Goal: Feedback & Contribution: Leave review/rating

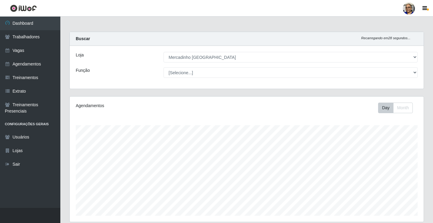
select select "345"
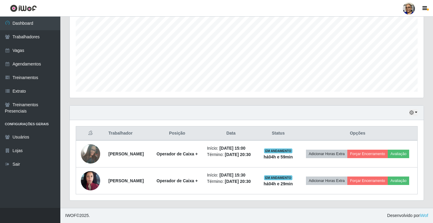
scroll to position [125, 354]
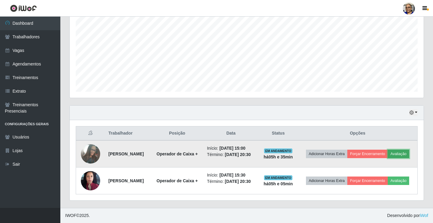
click at [388, 153] on button "Avaliação" at bounding box center [398, 154] width 21 height 8
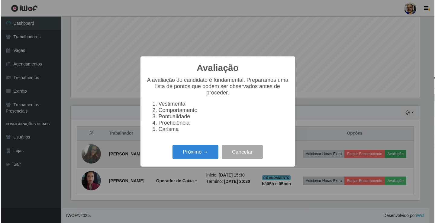
scroll to position [125, 351]
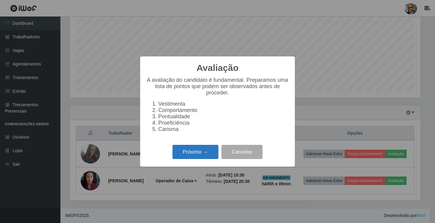
click at [211, 158] on button "Próximo →" at bounding box center [195, 152] width 46 height 14
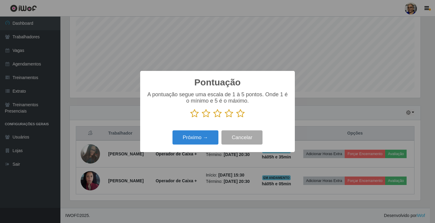
click at [242, 116] on icon at bounding box center [240, 113] width 8 height 9
click at [236, 118] on input "radio" at bounding box center [236, 118] width 0 height 0
click at [202, 136] on button "Próximo →" at bounding box center [195, 137] width 46 height 14
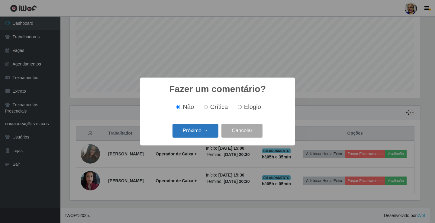
click at [202, 137] on button "Próximo →" at bounding box center [195, 131] width 46 height 14
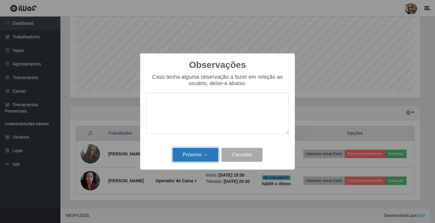
click at [203, 153] on button "Próximo →" at bounding box center [195, 155] width 46 height 14
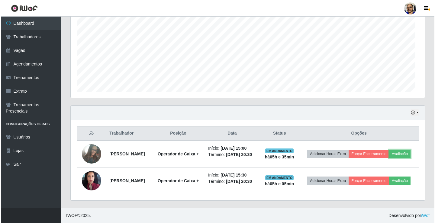
scroll to position [125, 354]
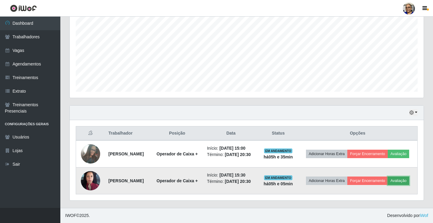
click at [388, 185] on button "Avaliação" at bounding box center [398, 181] width 21 height 8
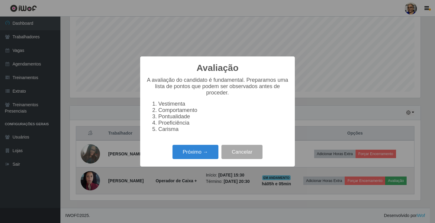
scroll to position [125, 351]
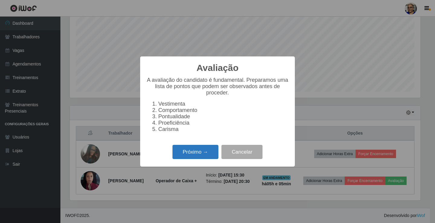
click at [211, 159] on button "Próximo →" at bounding box center [195, 152] width 46 height 14
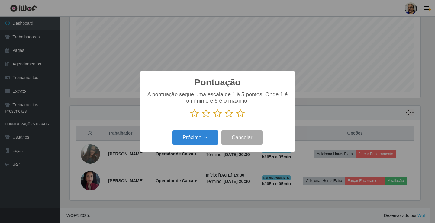
click at [242, 114] on icon at bounding box center [240, 113] width 8 height 9
click at [236, 118] on input "radio" at bounding box center [236, 118] width 0 height 0
click at [206, 137] on button "Próximo →" at bounding box center [195, 137] width 46 height 14
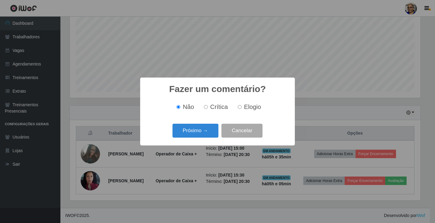
click at [206, 138] on button "Próximo →" at bounding box center [195, 131] width 46 height 14
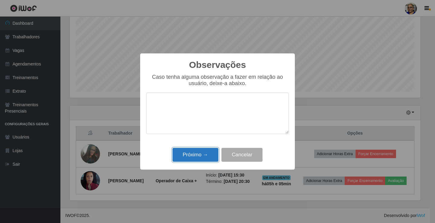
click at [205, 154] on button "Próximo →" at bounding box center [195, 155] width 46 height 14
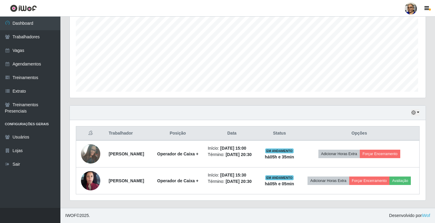
scroll to position [125, 354]
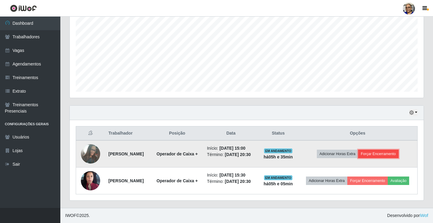
click at [396, 150] on button "Forçar Encerramento" at bounding box center [379, 154] width 40 height 8
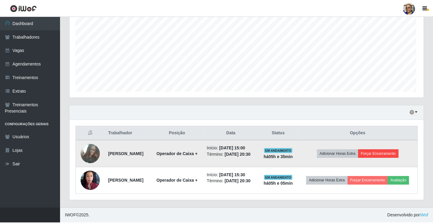
scroll to position [125, 351]
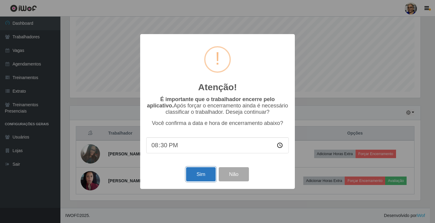
click at [202, 175] on button "Sim" at bounding box center [200, 174] width 29 height 14
click at [202, 175] on div "Atenção! × É importante que o trabalhador encerre pelo aplicativo. Após forçar …" at bounding box center [217, 111] width 155 height 155
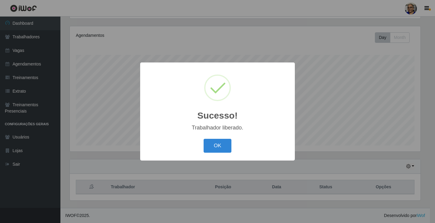
click at [219, 142] on button "OK" at bounding box center [218, 146] width 28 height 14
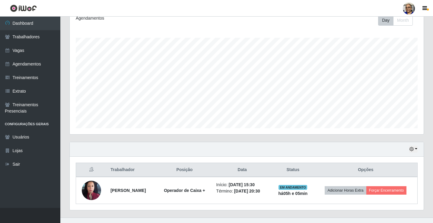
scroll to position [97, 0]
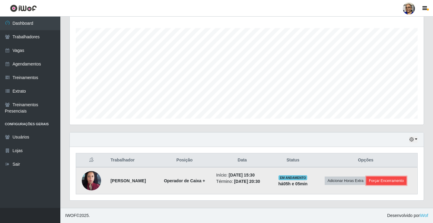
click at [400, 181] on button "Forçar Encerramento" at bounding box center [387, 181] width 40 height 8
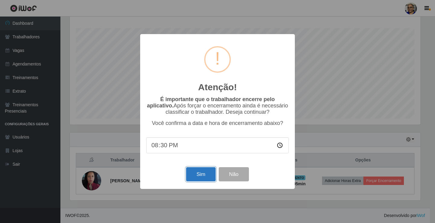
click at [200, 181] on button "Sim" at bounding box center [200, 174] width 29 height 14
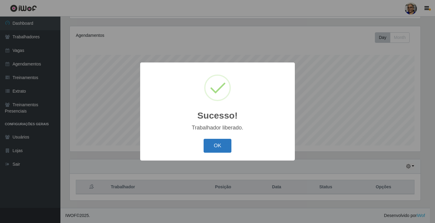
click at [225, 144] on button "OK" at bounding box center [218, 146] width 28 height 14
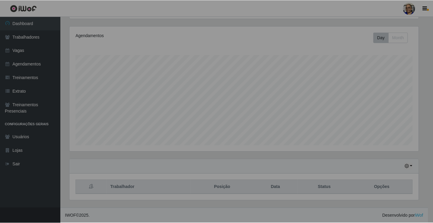
scroll to position [0, 0]
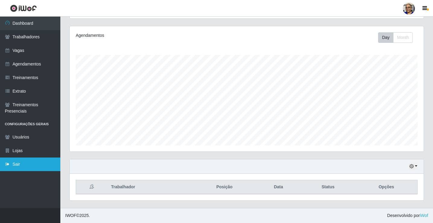
click at [20, 165] on link "Sair" at bounding box center [30, 165] width 60 height 14
